Goal: Information Seeking & Learning: Learn about a topic

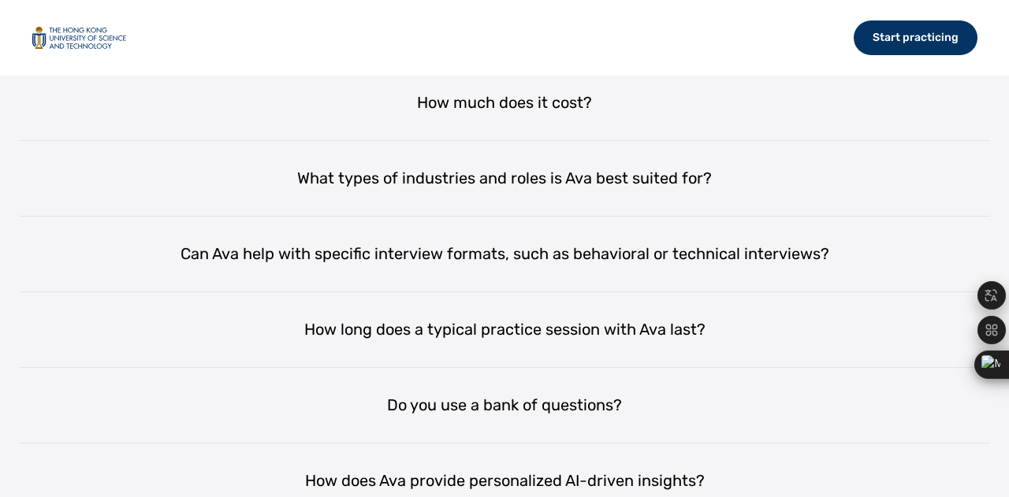
scroll to position [2782, 0]
click at [899, 47] on div "Start practicing" at bounding box center [916, 37] width 124 height 35
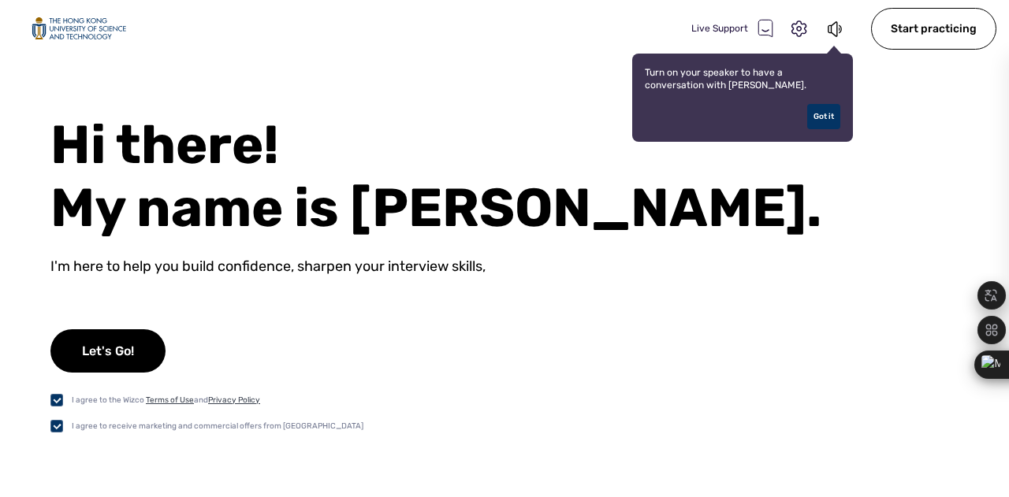
click at [58, 427] on label at bounding box center [60, 426] width 21 height 17
checkbox input "false"
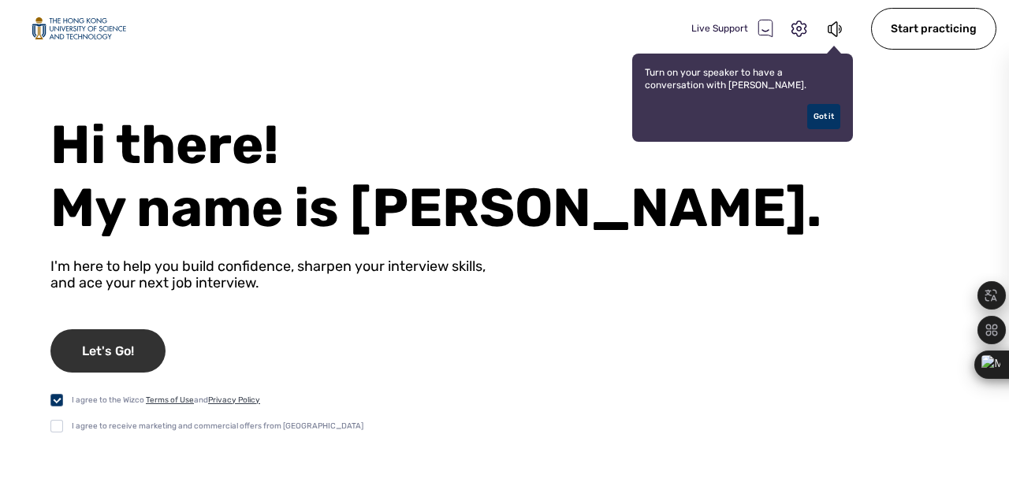
click at [114, 343] on div "Let's Go!" at bounding box center [107, 350] width 115 height 43
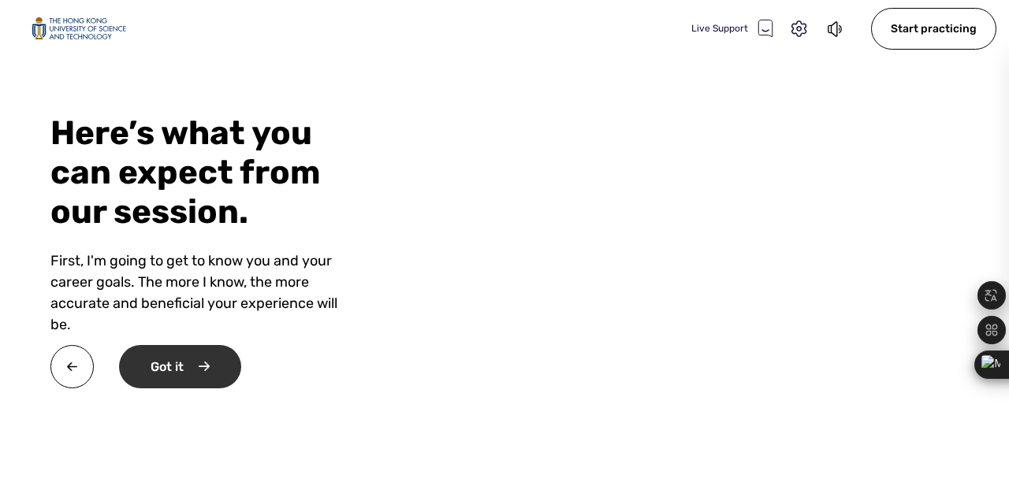
click at [227, 370] on div "Got it" at bounding box center [180, 366] width 122 height 43
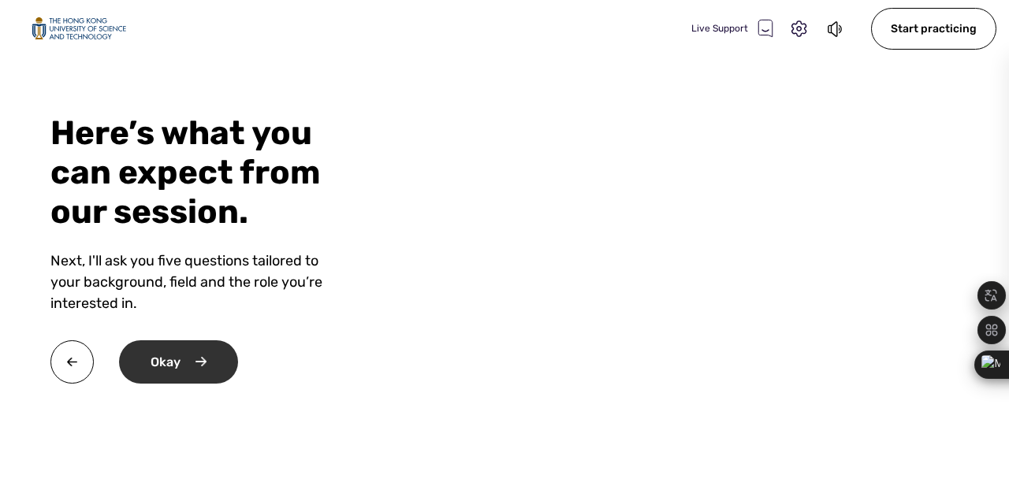
click at [208, 363] on div "Okay" at bounding box center [178, 362] width 119 height 43
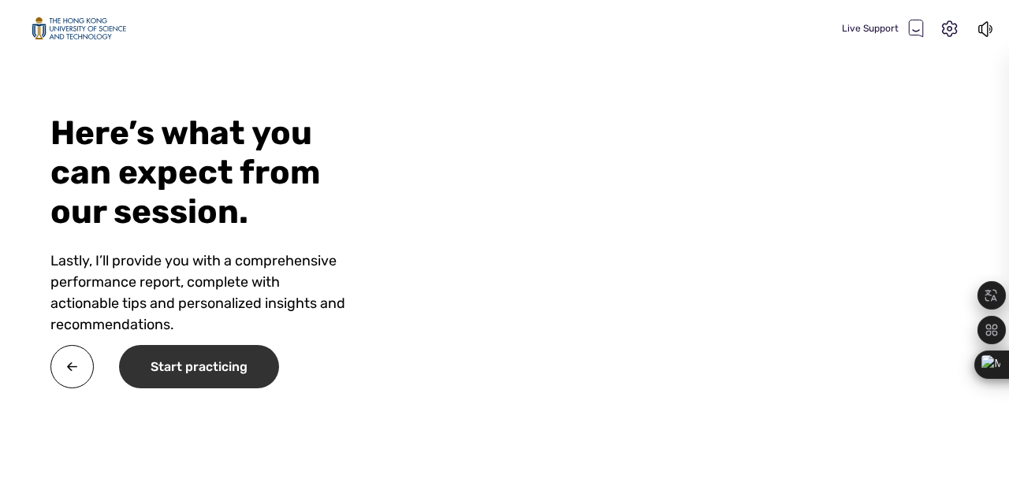
click at [219, 389] on div "Start practicing" at bounding box center [199, 366] width 160 height 43
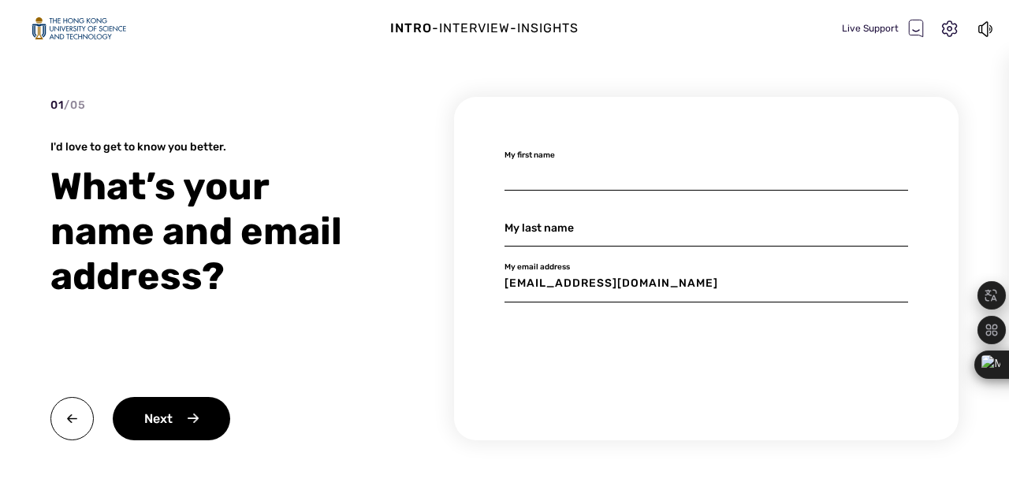
click at [589, 179] on input at bounding box center [706, 172] width 404 height 37
type input "L"
type input "[PERSON_NAME]"
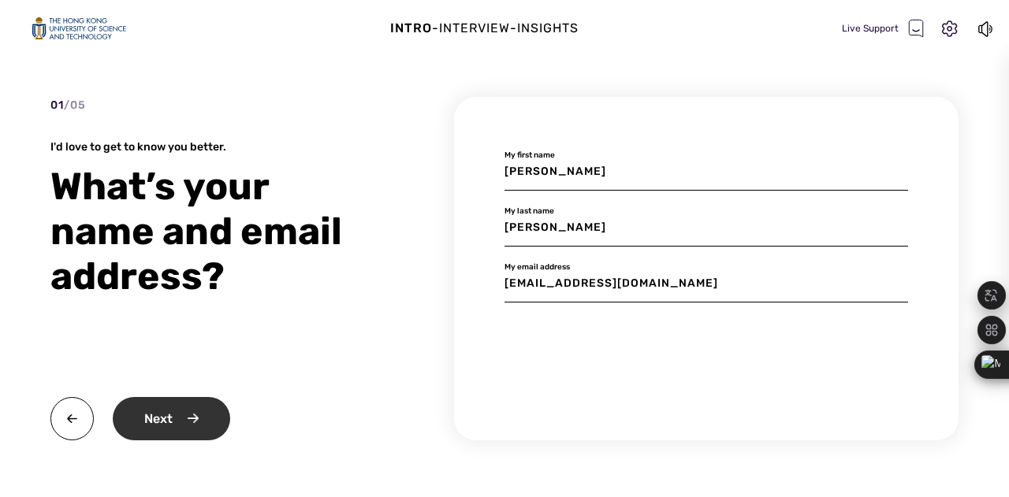
type input "[PERSON_NAME]"
click at [208, 411] on div "Next" at bounding box center [171, 418] width 117 height 43
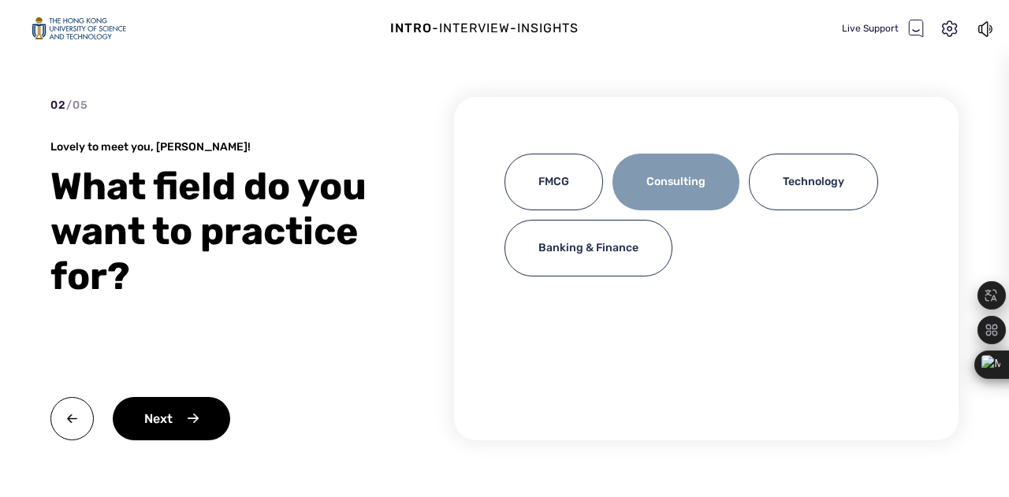
click at [686, 199] on div "Consulting" at bounding box center [675, 182] width 127 height 57
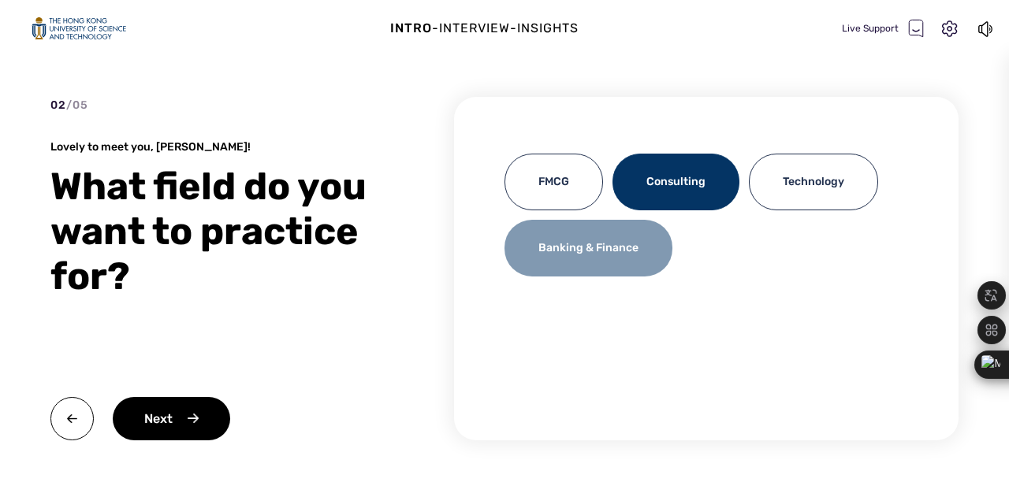
click at [642, 256] on div "Banking & Finance" at bounding box center [588, 248] width 168 height 57
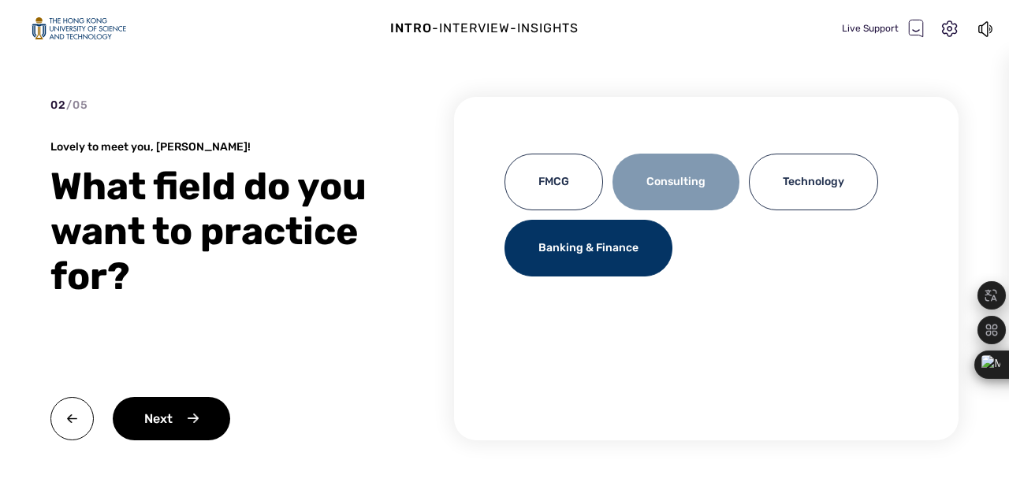
click at [661, 184] on div "Consulting" at bounding box center [675, 182] width 127 height 57
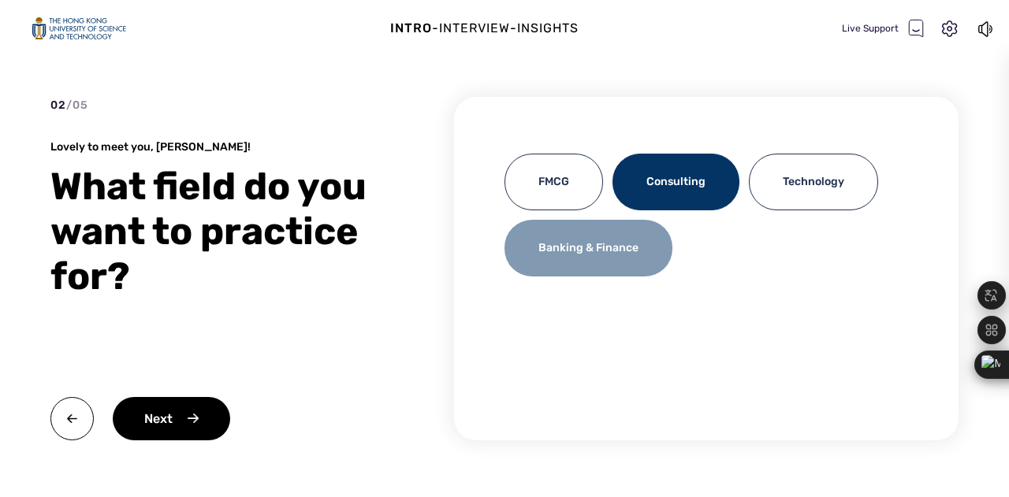
click at [612, 242] on div "Banking & Finance" at bounding box center [588, 248] width 168 height 57
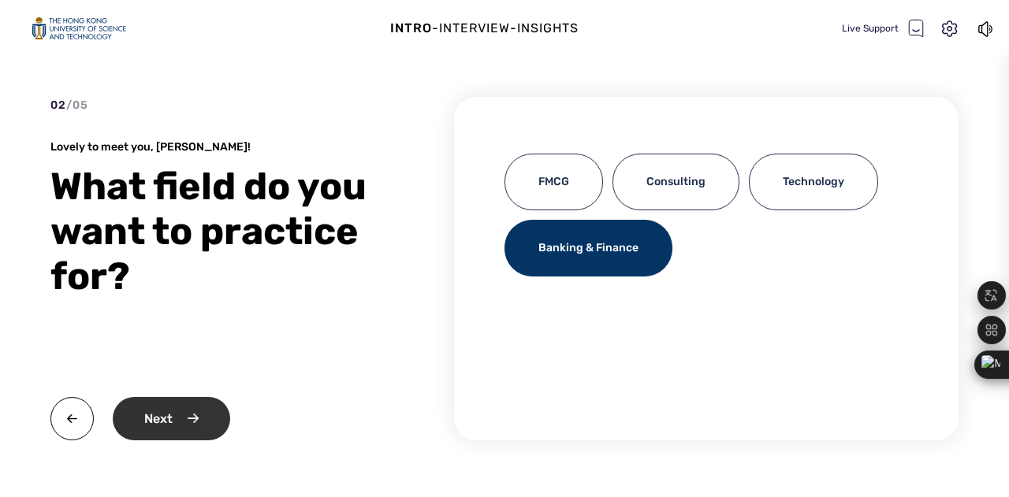
click at [188, 417] on div "Next" at bounding box center [171, 418] width 117 height 43
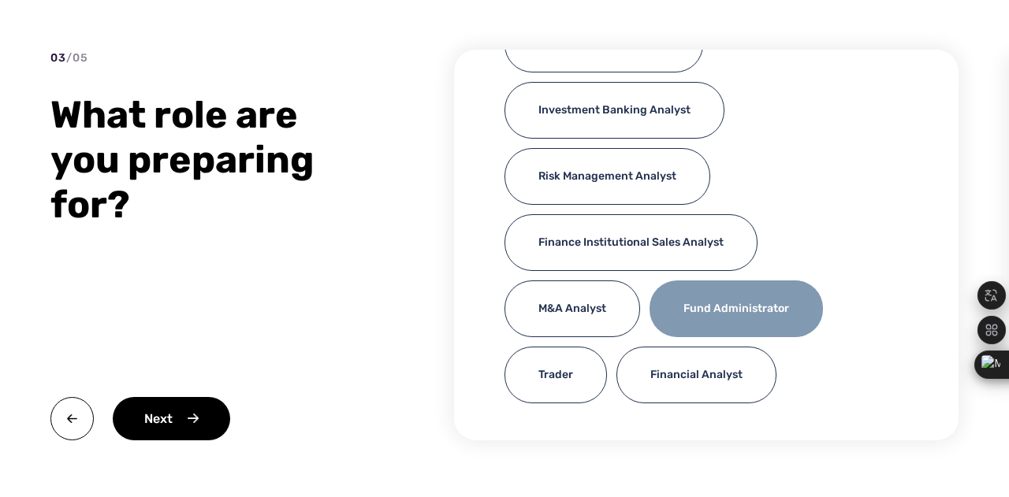
scroll to position [182, 0]
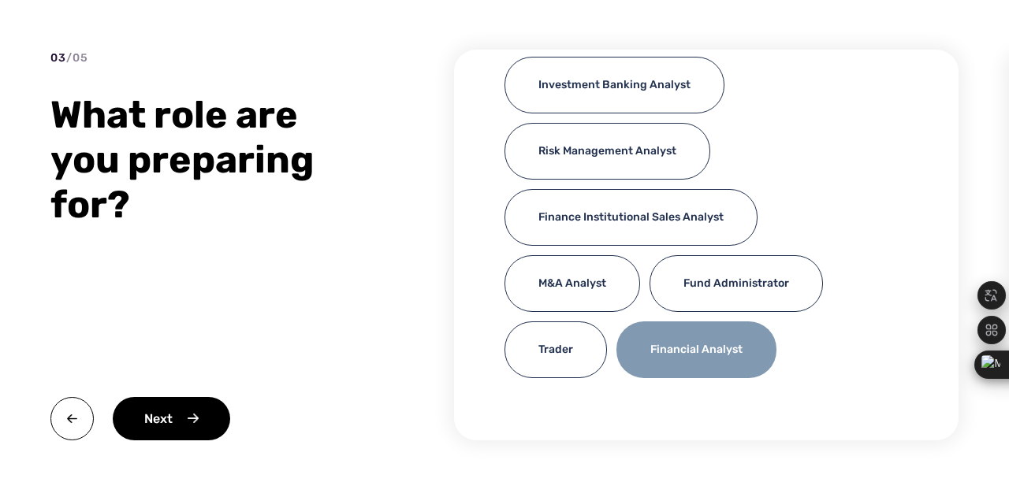
click at [680, 341] on div "Financial Analyst" at bounding box center [696, 350] width 160 height 57
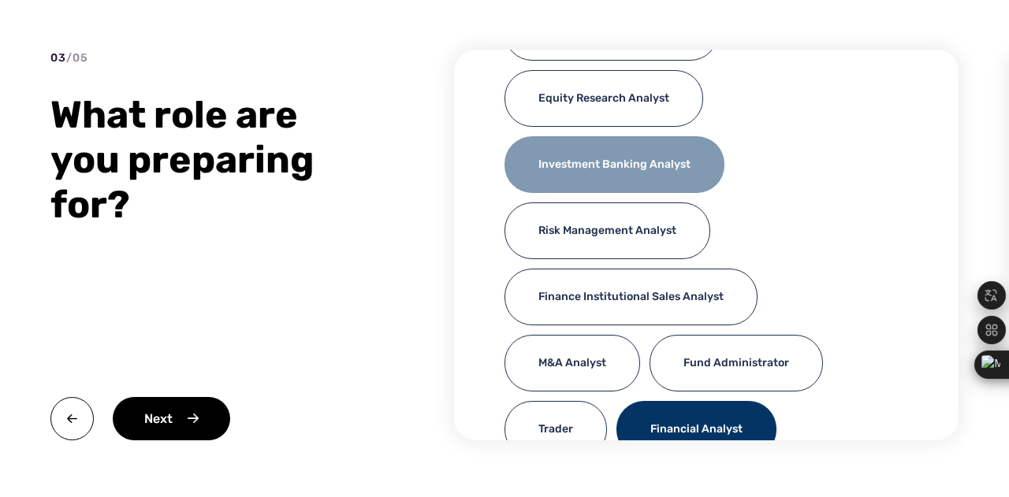
scroll to position [103, 0]
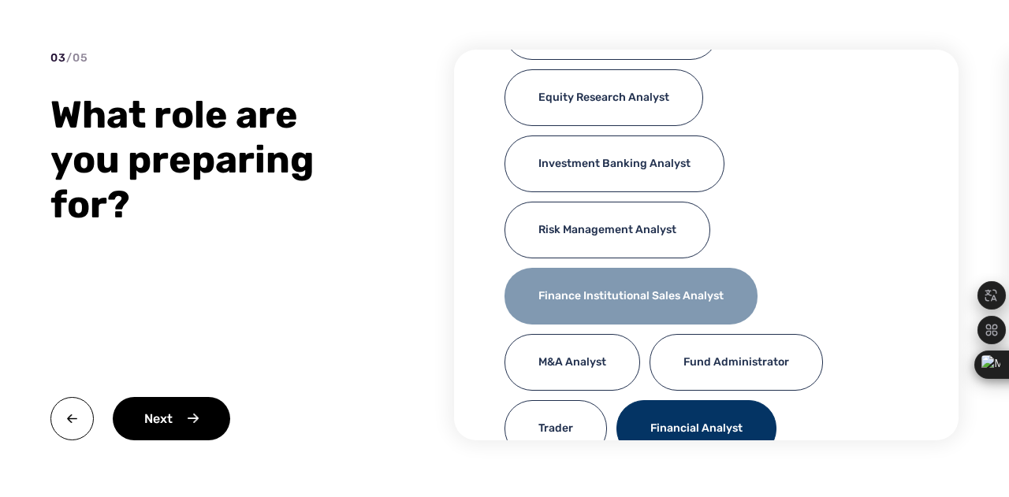
click at [648, 277] on div "Finance Institutional Sales Analyst" at bounding box center [630, 296] width 253 height 57
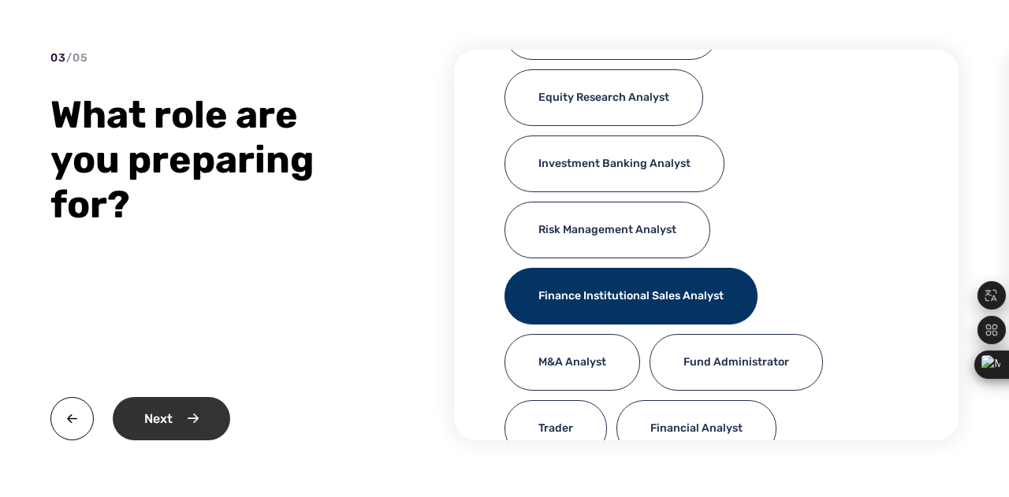
click at [199, 412] on div "Next" at bounding box center [171, 418] width 117 height 43
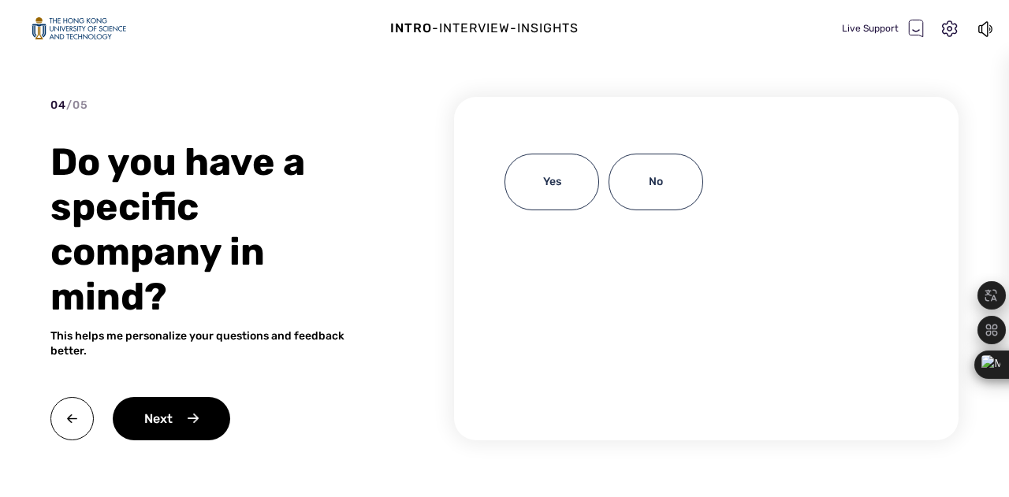
click at [76, 24] on img at bounding box center [79, 28] width 95 height 23
click at [77, 414] on img at bounding box center [71, 418] width 43 height 43
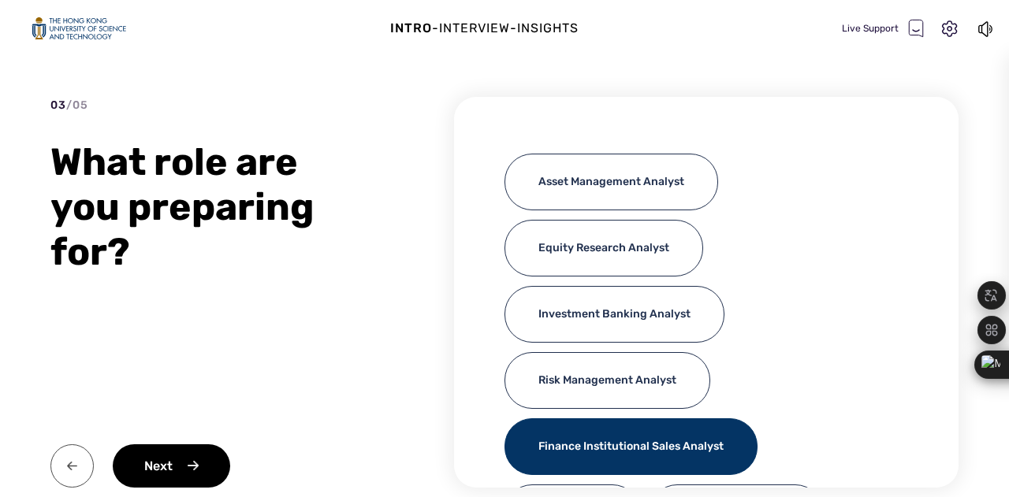
click at [75, 445] on img at bounding box center [71, 466] width 43 height 43
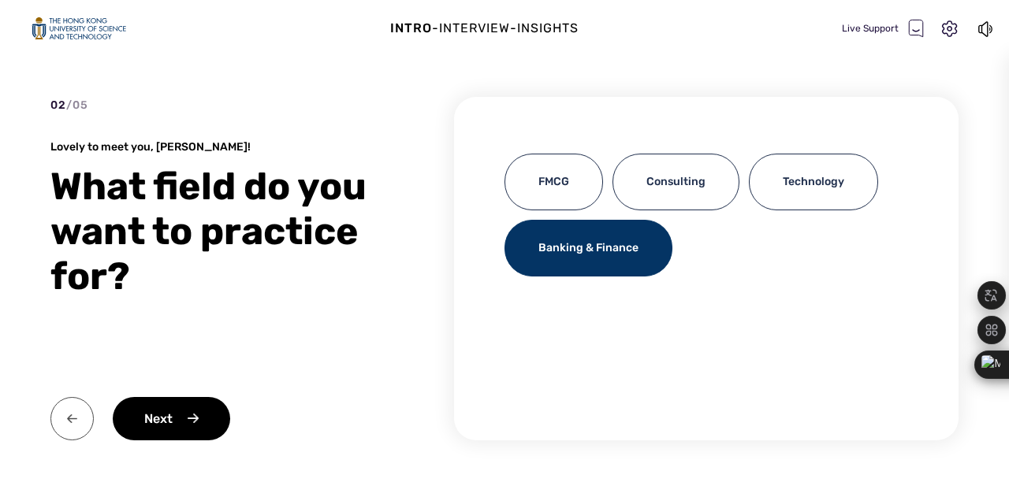
click at [69, 439] on img at bounding box center [71, 418] width 43 height 43
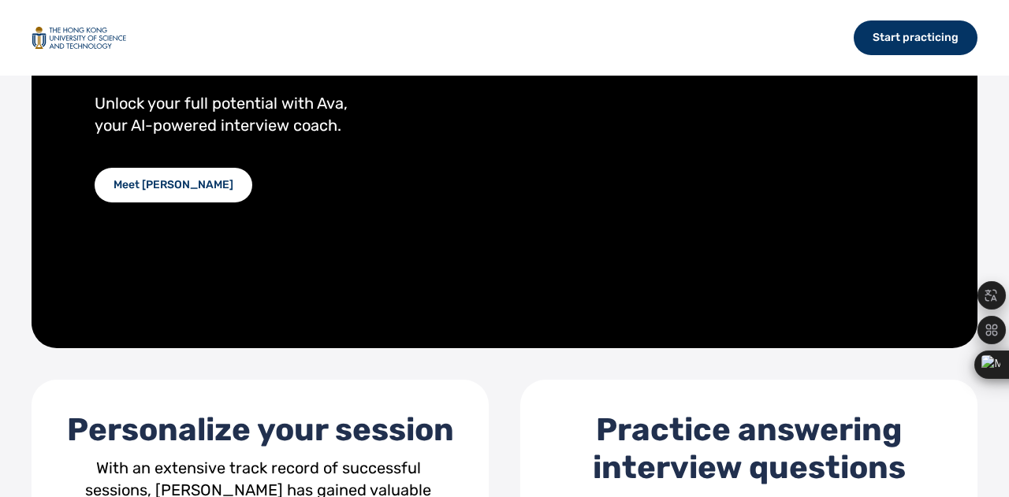
scroll to position [307, 0]
